Goal: Information Seeking & Learning: Learn about a topic

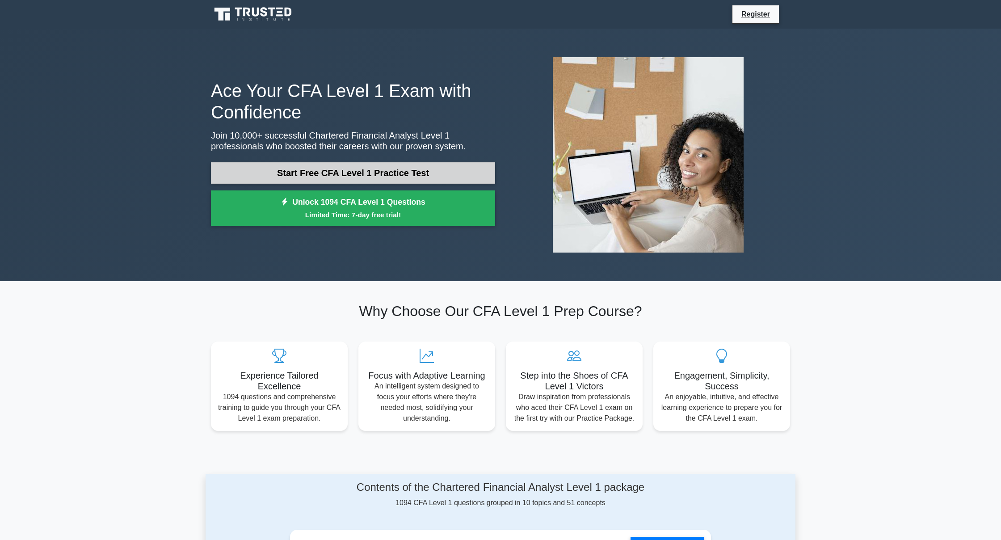
click at [316, 180] on link "Start Free CFA Level 1 Practice Test" at bounding box center [353, 172] width 284 height 21
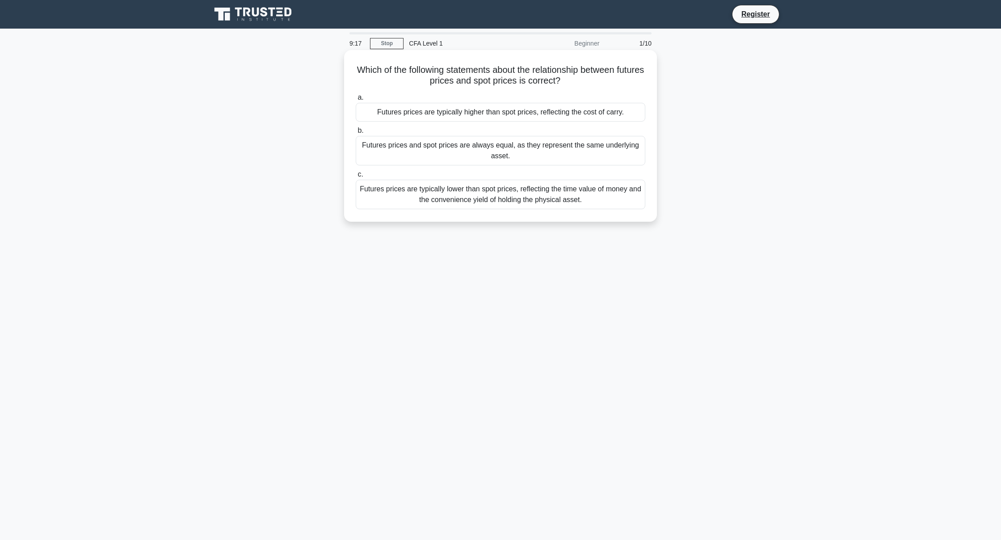
click at [613, 154] on div "Futures prices and spot prices are always equal, as they represent the same und…" at bounding box center [501, 150] width 290 height 29
click at [356, 134] on input "b. Futures prices and spot prices are always equal, as they represent the same …" at bounding box center [356, 131] width 0 height 6
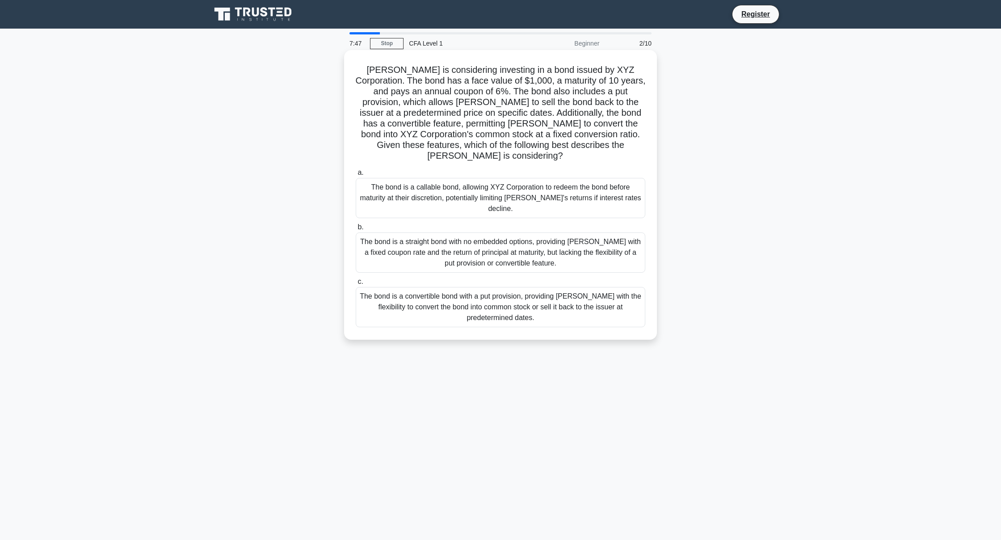
click at [596, 287] on div "The bond is a convertible bond with a put provision, providing Mary with the fl…" at bounding box center [501, 307] width 290 height 40
click at [356, 285] on input "c. The bond is a convertible bond with a put provision, providing Mary with the…" at bounding box center [356, 282] width 0 height 6
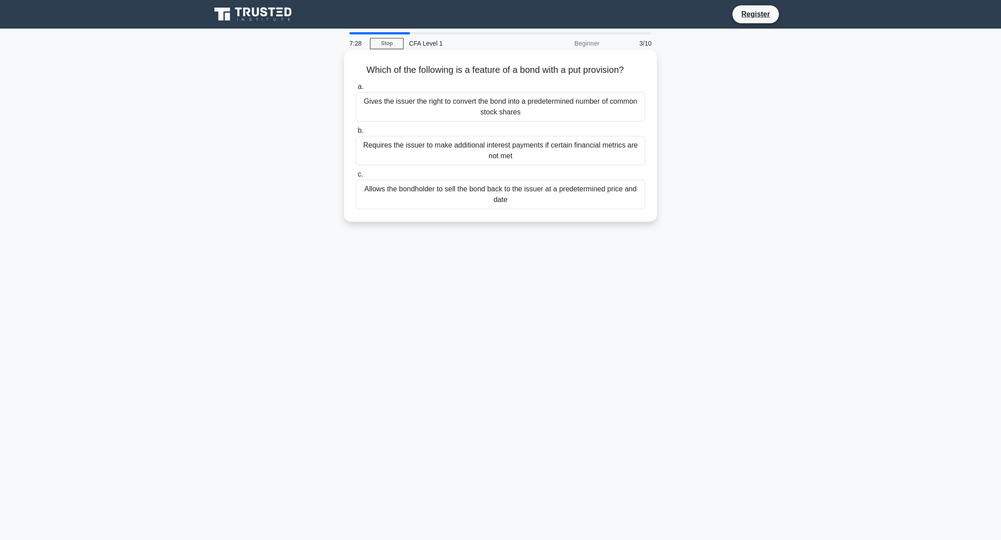
click at [490, 193] on div "Allows the bondholder to sell the bond back to the issuer at a predetermined pr…" at bounding box center [501, 194] width 290 height 29
click at [356, 177] on input "c. Allows the bondholder to sell the bond back to the issuer at a predetermined…" at bounding box center [356, 175] width 0 height 6
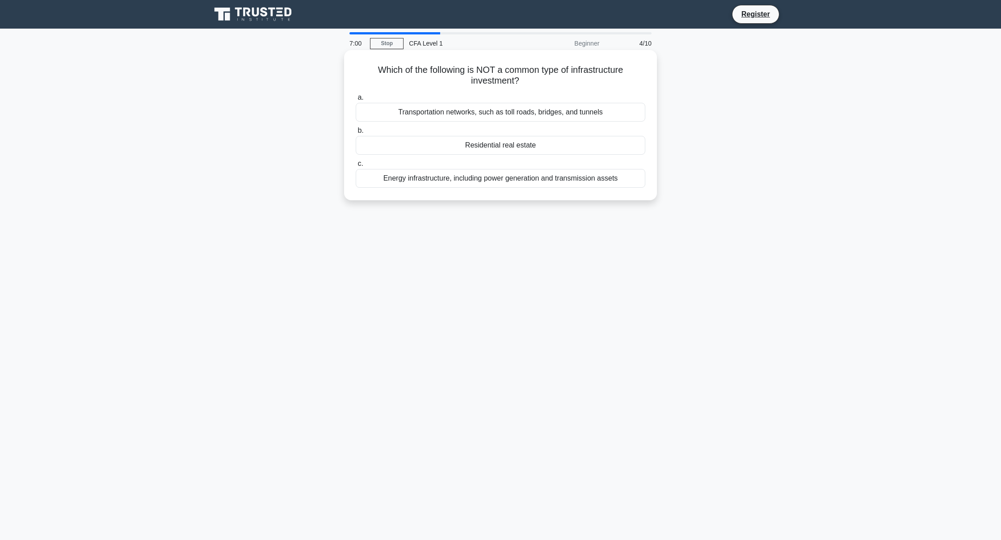
click at [527, 147] on div "Residential real estate" at bounding box center [501, 145] width 290 height 19
click at [356, 134] on input "b. Residential real estate" at bounding box center [356, 131] width 0 height 6
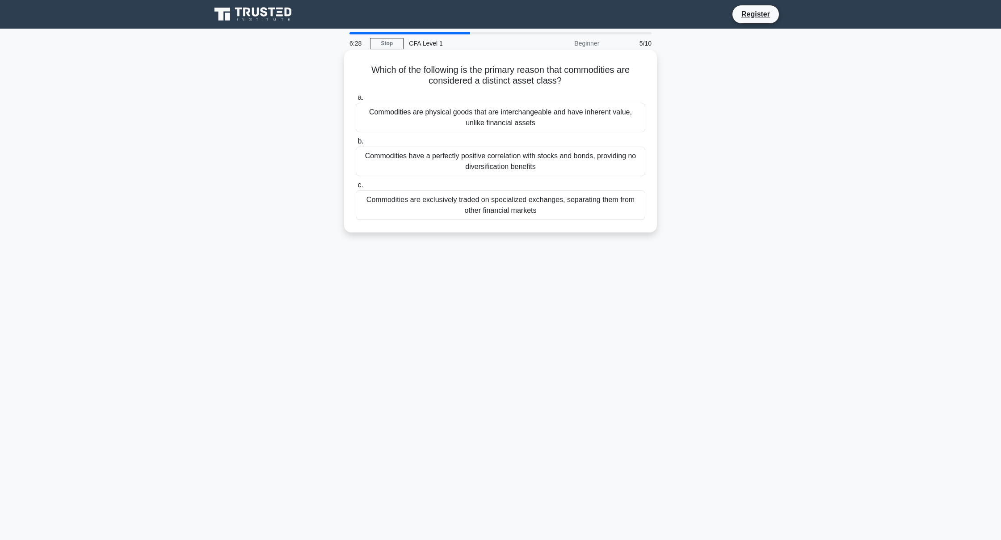
click at [627, 207] on div "Commodities are exclusively traded on specialized exchanges, separating them fr…" at bounding box center [501, 204] width 290 height 29
click at [356, 188] on input "c. Commodities are exclusively traded on specialized exchanges, separating them…" at bounding box center [356, 185] width 0 height 6
click at [560, 168] on div "The daily settlement of gains and losses on futures positions based on the clos…" at bounding box center [501, 161] width 290 height 29
click at [356, 144] on input "b. The daily settlement of gains and losses on futures positions based on the c…" at bounding box center [356, 142] width 0 height 6
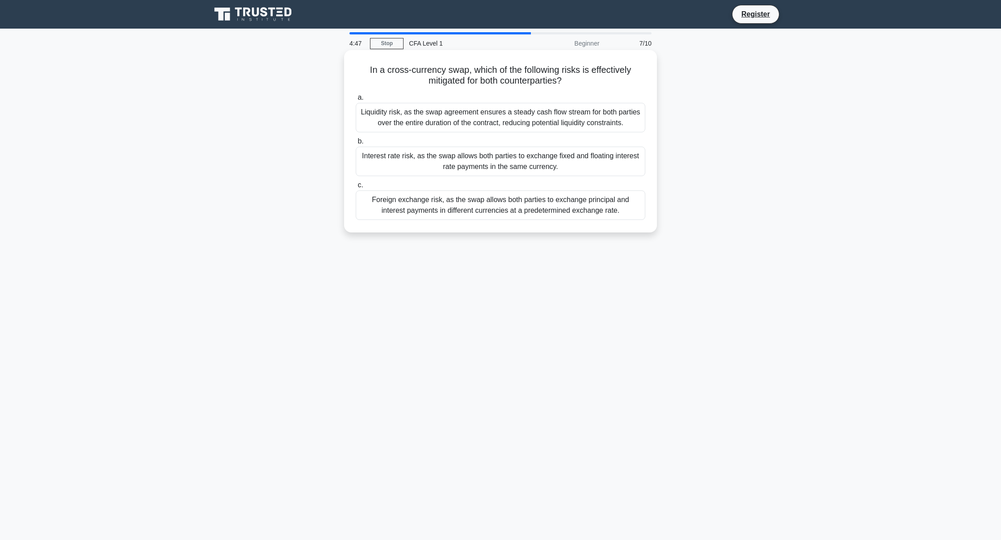
click at [572, 205] on div "Foreign exchange risk, as the swap allows both parties to exchange principal an…" at bounding box center [501, 204] width 290 height 29
click at [356, 188] on input "c. Foreign exchange risk, as the swap allows both parties to exchange principal…" at bounding box center [356, 185] width 0 height 6
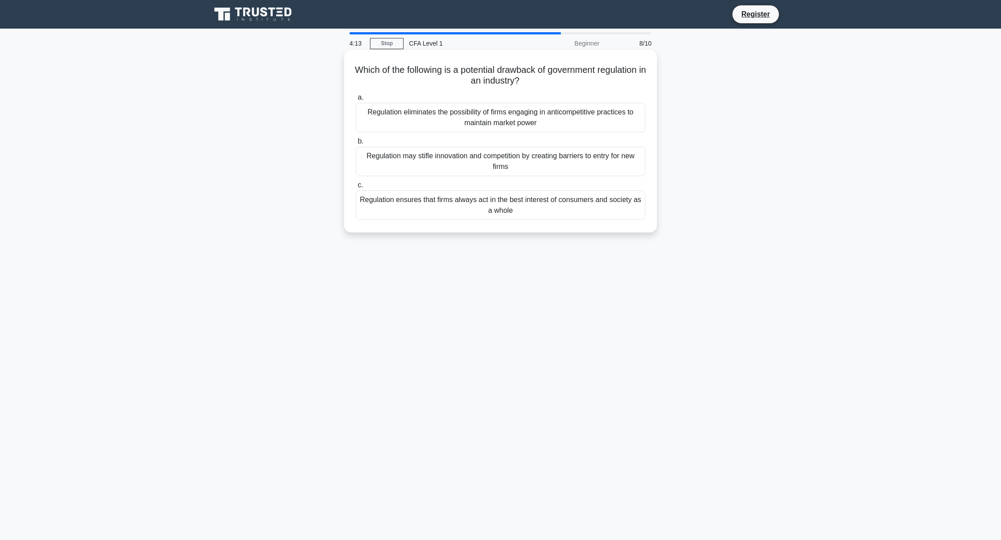
click at [579, 170] on div "Regulation may stifle innovation and competition by creating barriers to entry …" at bounding box center [501, 161] width 290 height 29
click at [356, 144] on input "b. Regulation may stifle innovation and competition by creating barriers to ent…" at bounding box center [356, 142] width 0 height 6
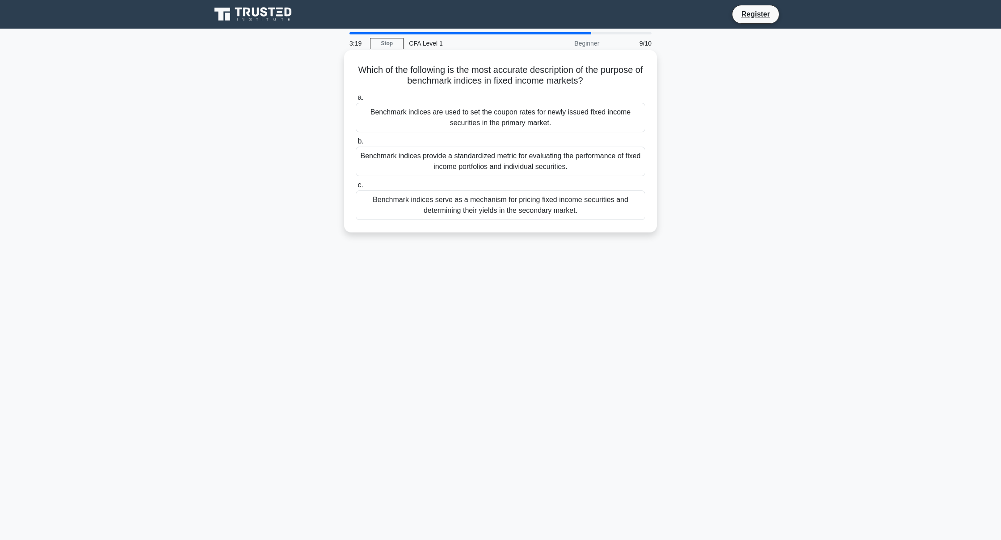
click at [605, 165] on div "Benchmark indices provide a standardized metric for evaluating the performance …" at bounding box center [501, 161] width 290 height 29
click at [356, 144] on input "b. Benchmark indices provide a standardized metric for evaluating the performan…" at bounding box center [356, 142] width 0 height 6
click at [598, 161] on div "Inflation caused by an increase in aggregate demand that outpaces the economy's…" at bounding box center [501, 161] width 290 height 29
click at [356, 144] on input "b. Inflation caused by an increase in aggregate demand that outpaces the econom…" at bounding box center [356, 142] width 0 height 6
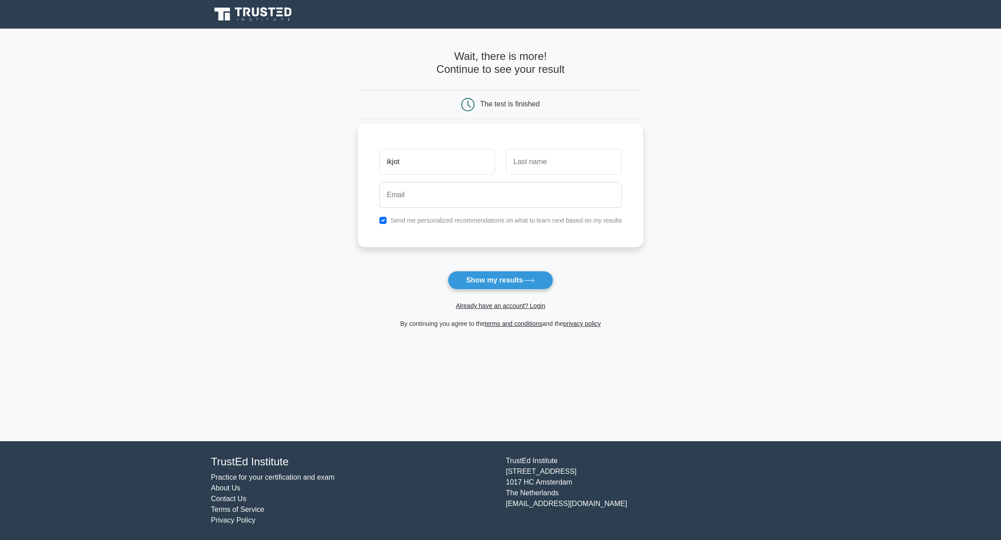
type input "ikjot"
type input "singh"
type input "ikjot2002@gmail.com"
click at [484, 276] on button "Show my results" at bounding box center [500, 280] width 105 height 19
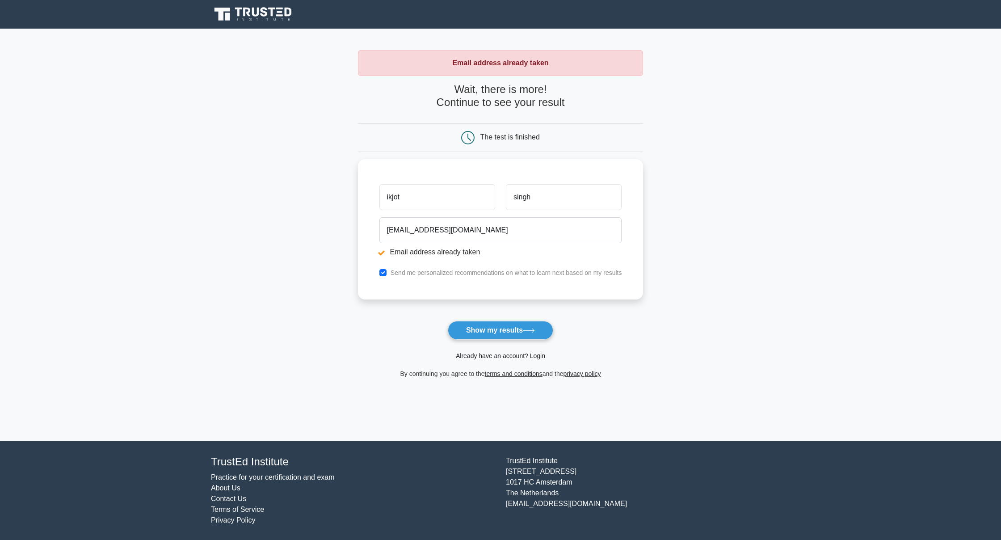
click at [517, 358] on link "Already have an account? Login" at bounding box center [500, 355] width 89 height 7
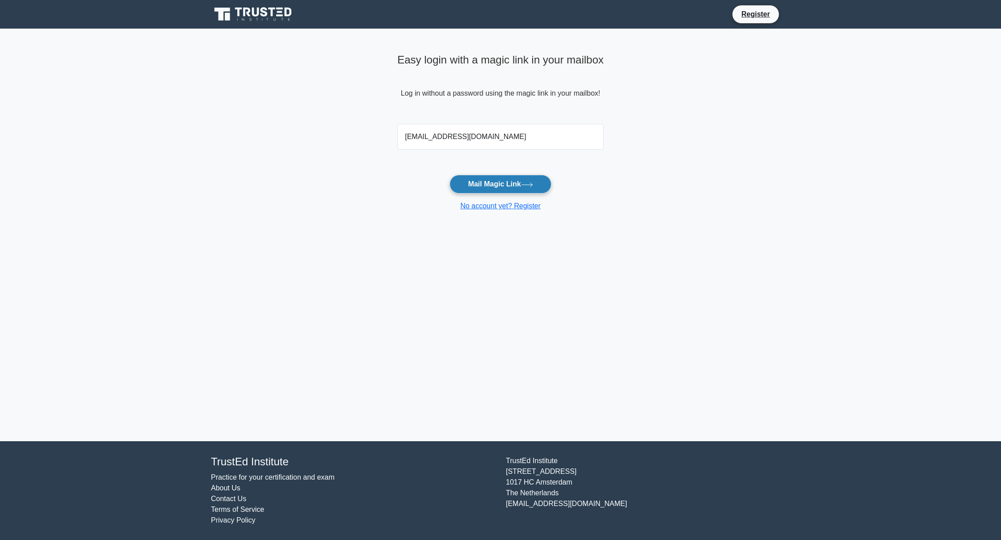
type input "ikjot2002@gmail.com"
click at [503, 186] on button "Mail Magic Link" at bounding box center [500, 184] width 101 height 19
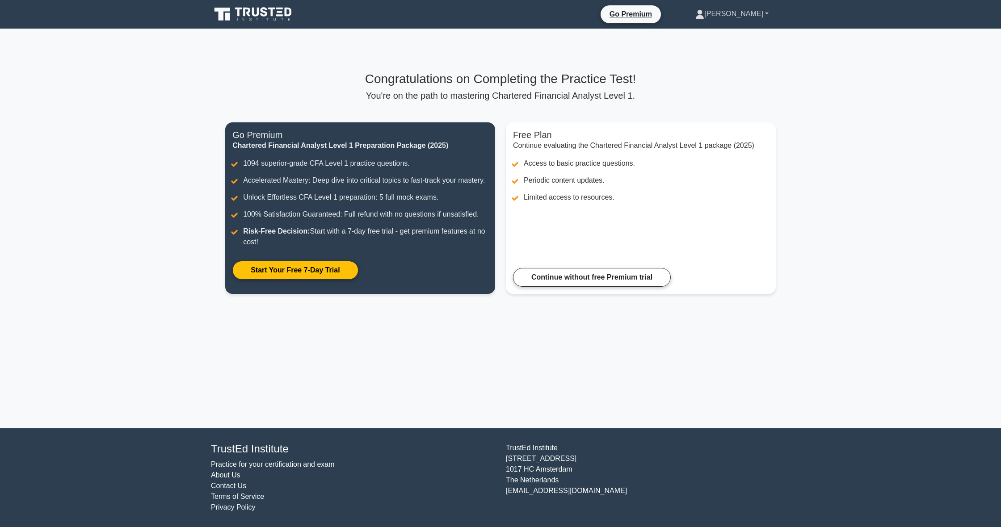
click at [757, 14] on link "[PERSON_NAME]" at bounding box center [732, 14] width 116 height 18
click at [745, 34] on link "Profile" at bounding box center [709, 35] width 71 height 14
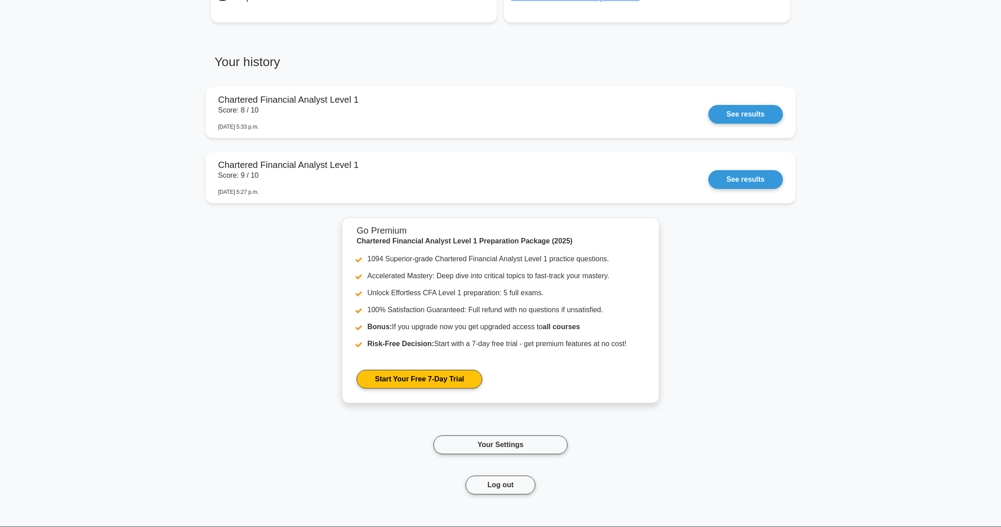
scroll to position [657, 0]
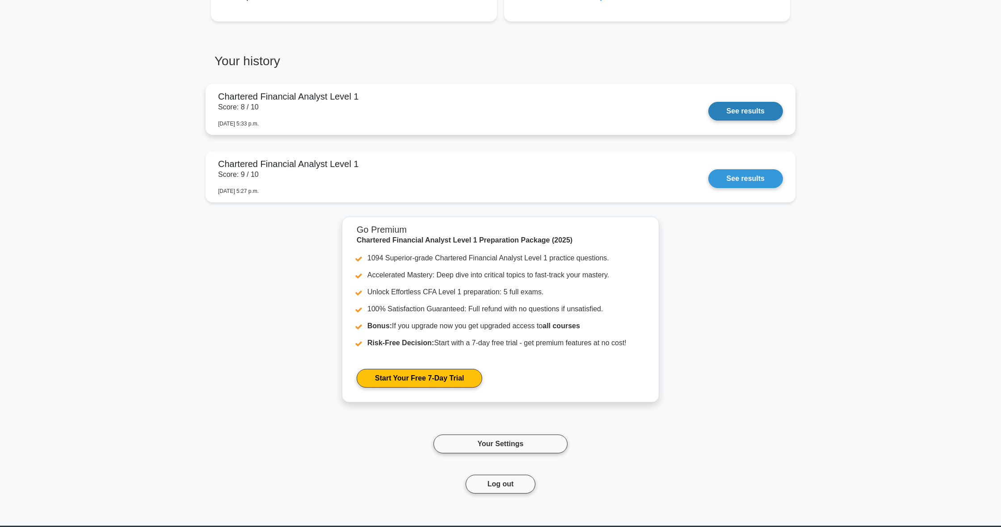
click at [726, 115] on link "See results" at bounding box center [745, 111] width 75 height 19
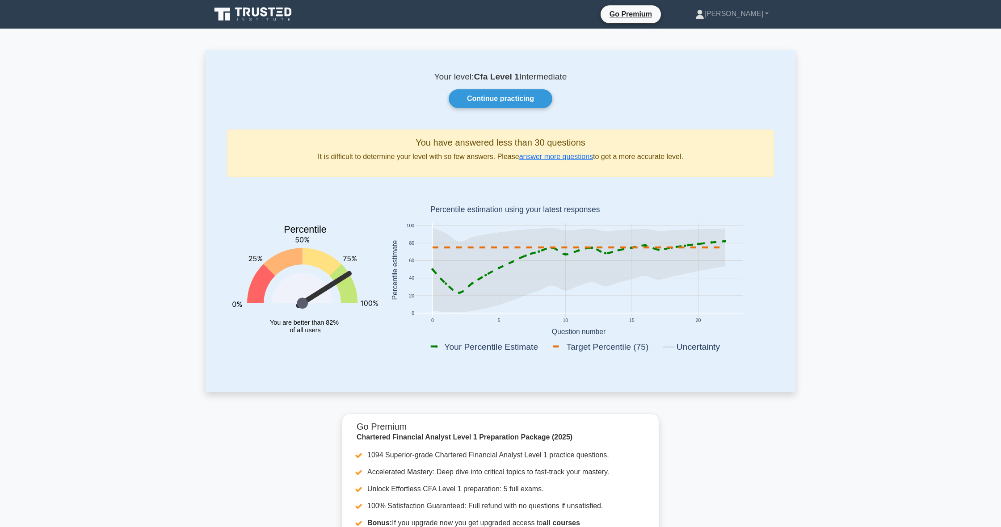
scroll to position [0, 0]
click at [553, 160] on link "answer more questions" at bounding box center [556, 157] width 74 height 8
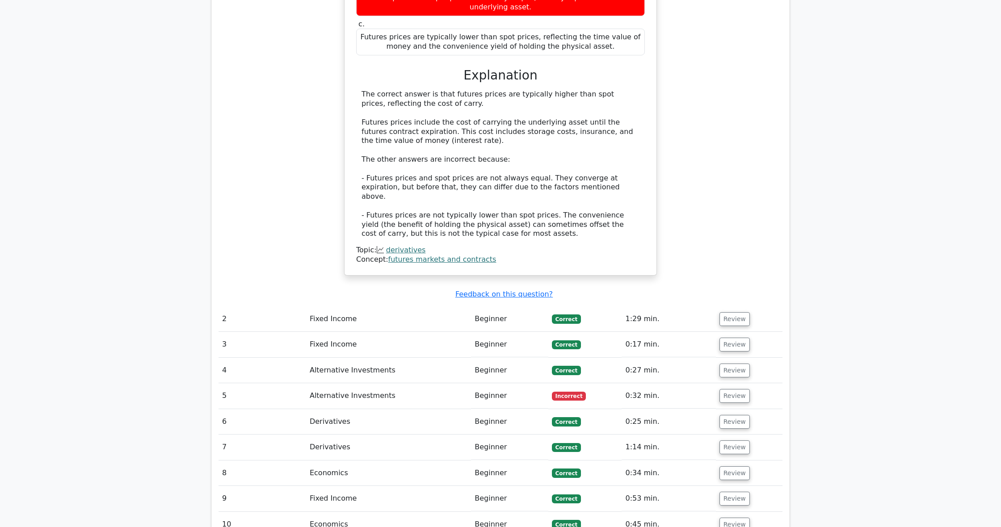
scroll to position [826, 0]
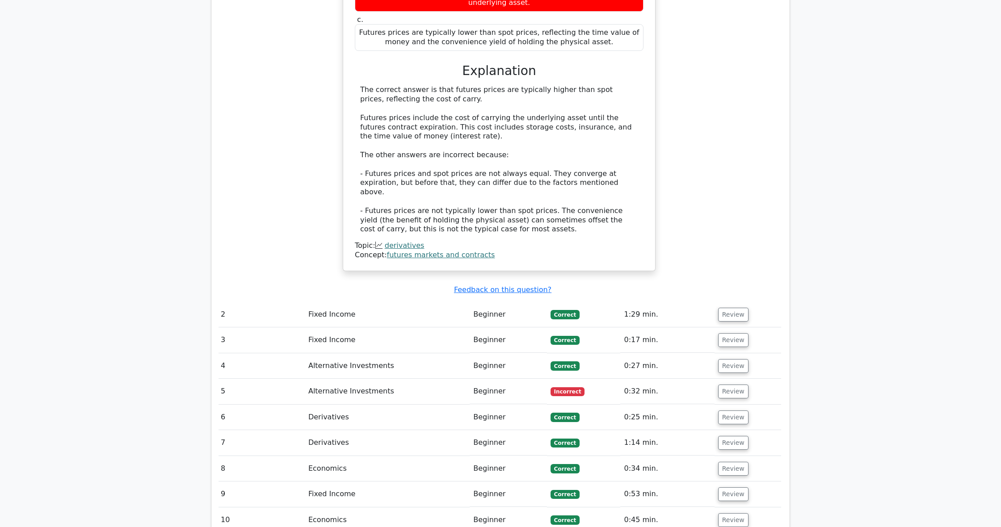
click at [527, 379] on td "Beginner" at bounding box center [508, 391] width 77 height 25
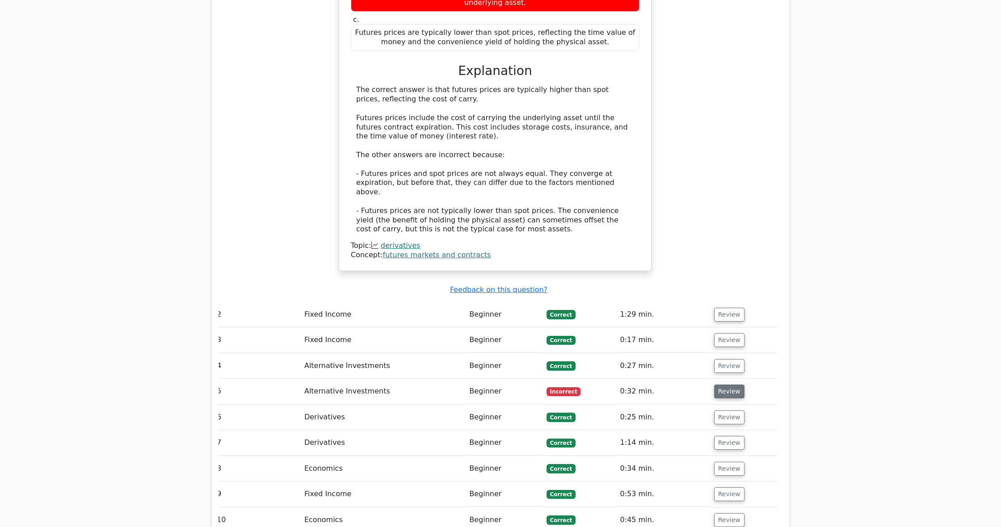
click at [734, 385] on button "Review" at bounding box center [729, 392] width 30 height 14
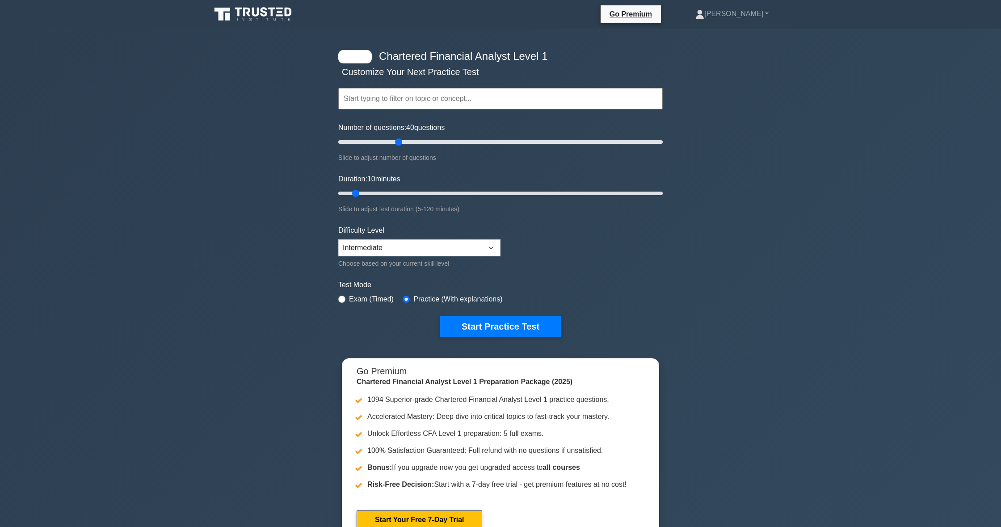
drag, startPoint x: 352, startPoint y: 143, endPoint x: 397, endPoint y: 151, distance: 45.3
click at [397, 151] on div "Number of questions: 40 questions Slide to adjust number of questions" at bounding box center [500, 142] width 324 height 41
click at [666, 258] on div "Chartered Financial Analyst Level 1 Customize Your Next Practice Test Topics Qu…" at bounding box center [500, 194] width 335 height 330
drag, startPoint x: 399, startPoint y: 141, endPoint x: 796, endPoint y: 160, distance: 397.8
type input "200"
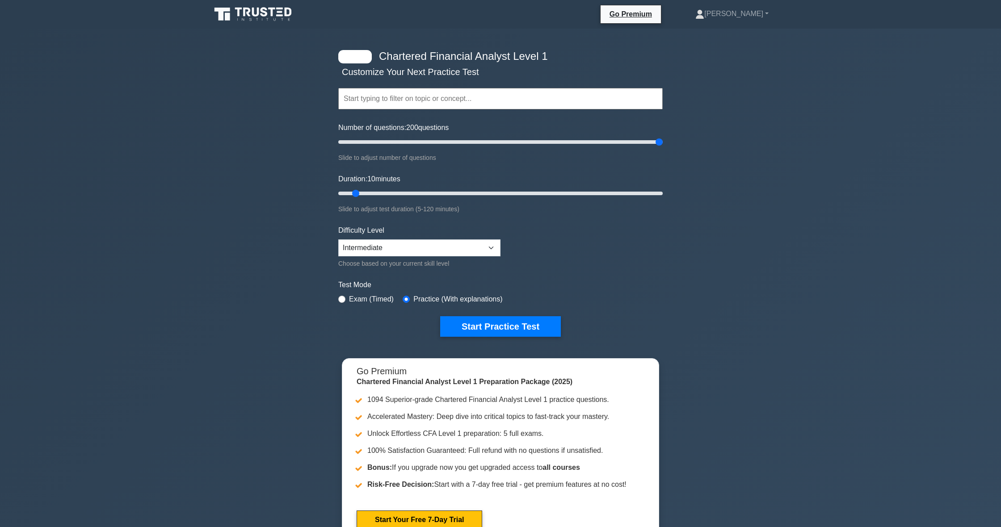
click at [796, 160] on div "Chartered Financial Analyst Level 1 Customize Your Next Practice Test Topics Qu…" at bounding box center [500, 292] width 1001 height 526
drag, startPoint x: 359, startPoint y: 195, endPoint x: 859, endPoint y: 198, distance: 500.1
type input "120"
click at [859, 198] on div "Chartered Financial Analyst Level 1 Customize Your Next Practice Test Topics Qu…" at bounding box center [500, 292] width 1001 height 526
click at [542, 326] on button "Start Practice Test" at bounding box center [500, 326] width 121 height 21
